Goal: Navigation & Orientation: Find specific page/section

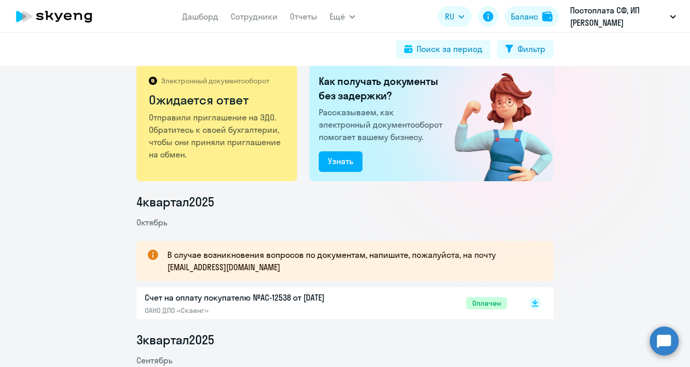
scroll to position [20, 0]
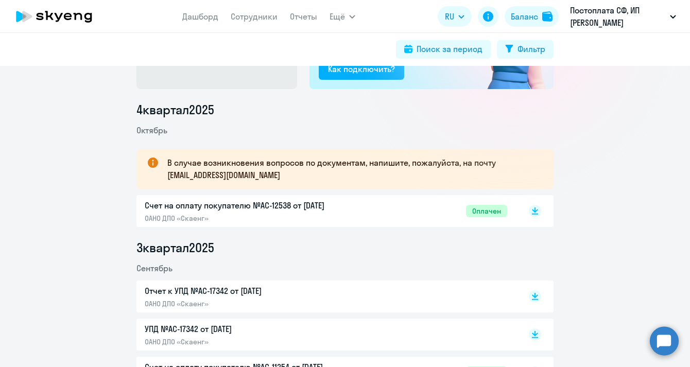
scroll to position [130, 0]
